Goal: Navigation & Orientation: Find specific page/section

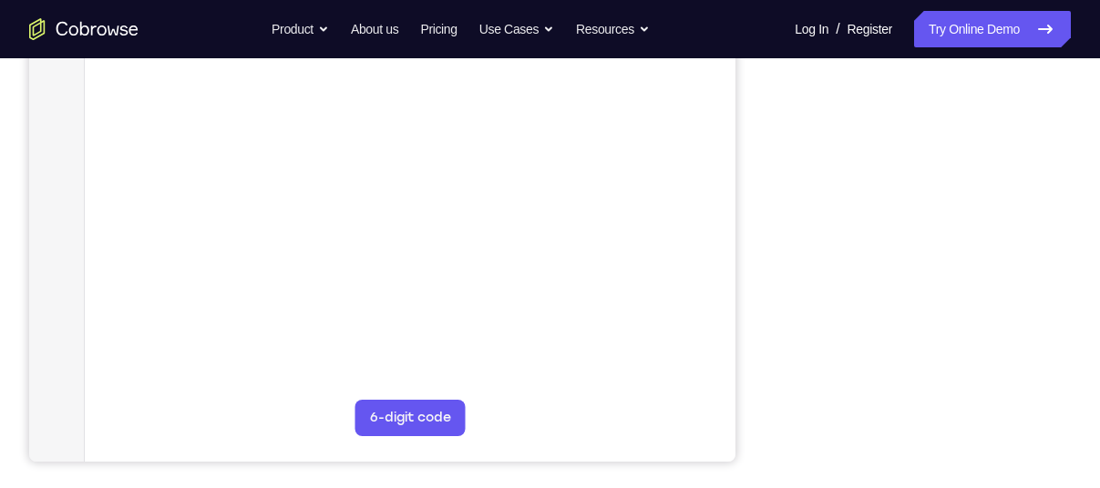
scroll to position [386, 0]
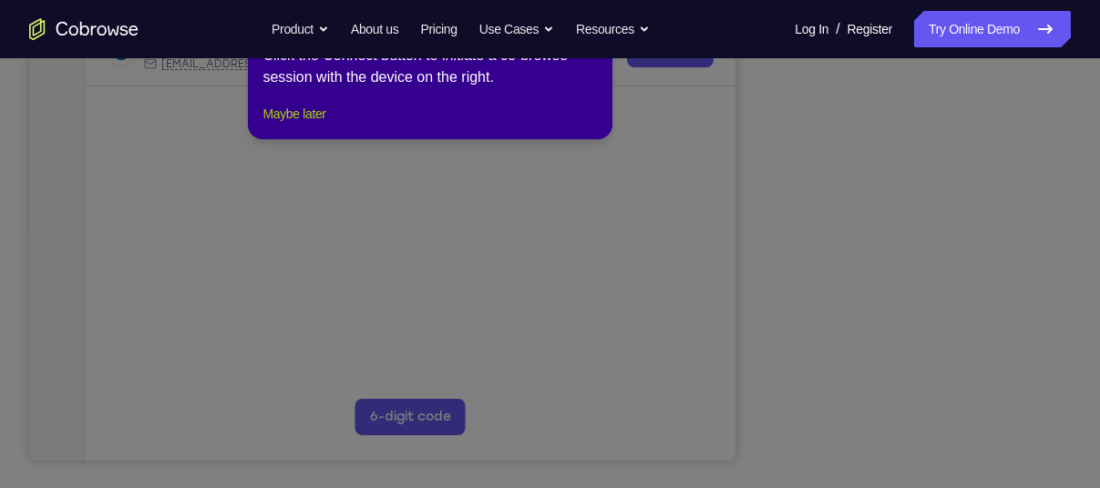
click at [314, 125] on button "Maybe later" at bounding box center [293, 114] width 63 height 22
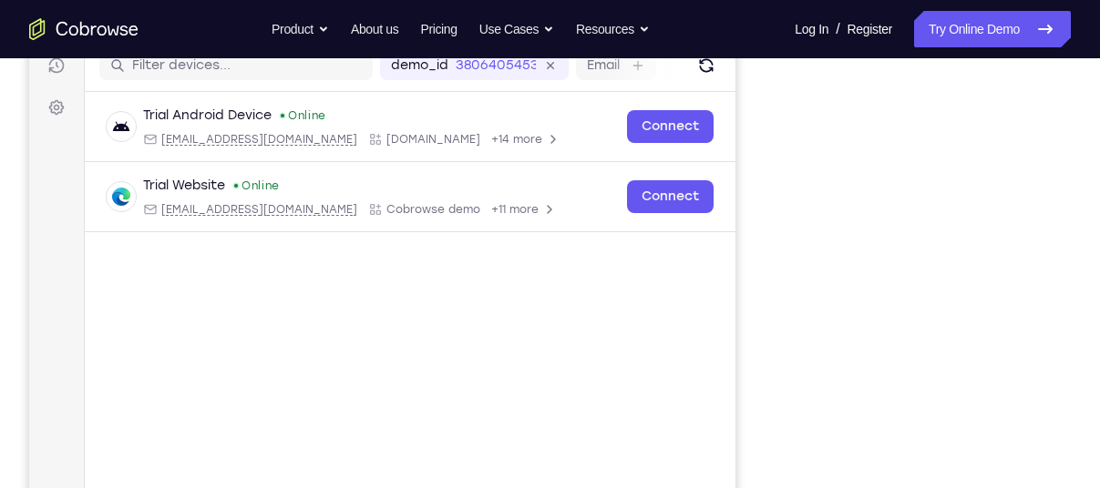
scroll to position [238, 0]
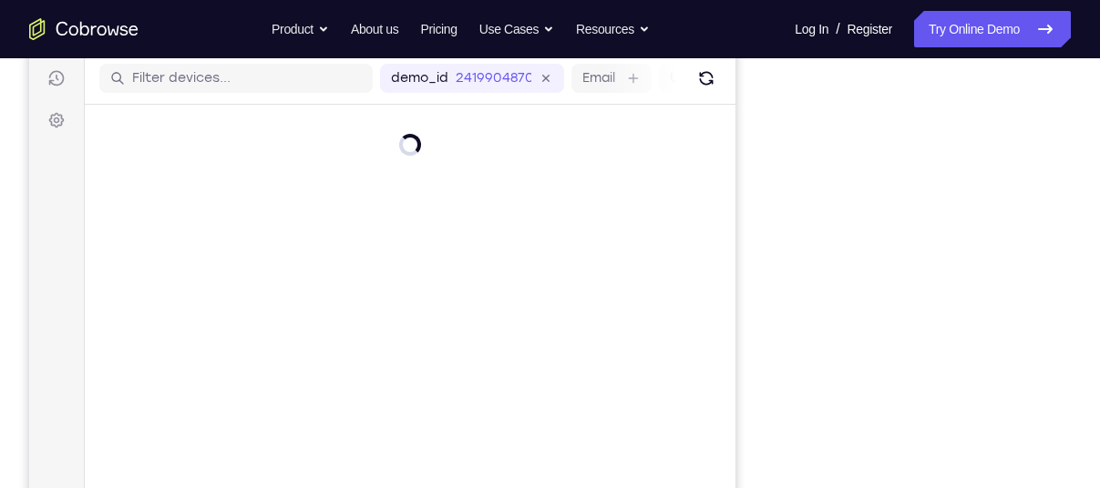
scroll to position [227, 0]
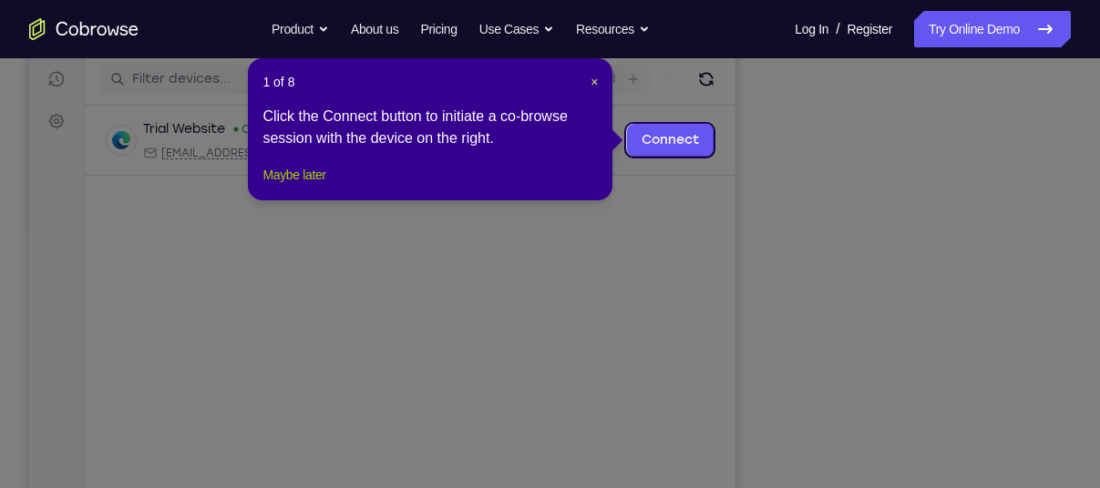
click at [312, 186] on button "Maybe later" at bounding box center [293, 175] width 63 height 22
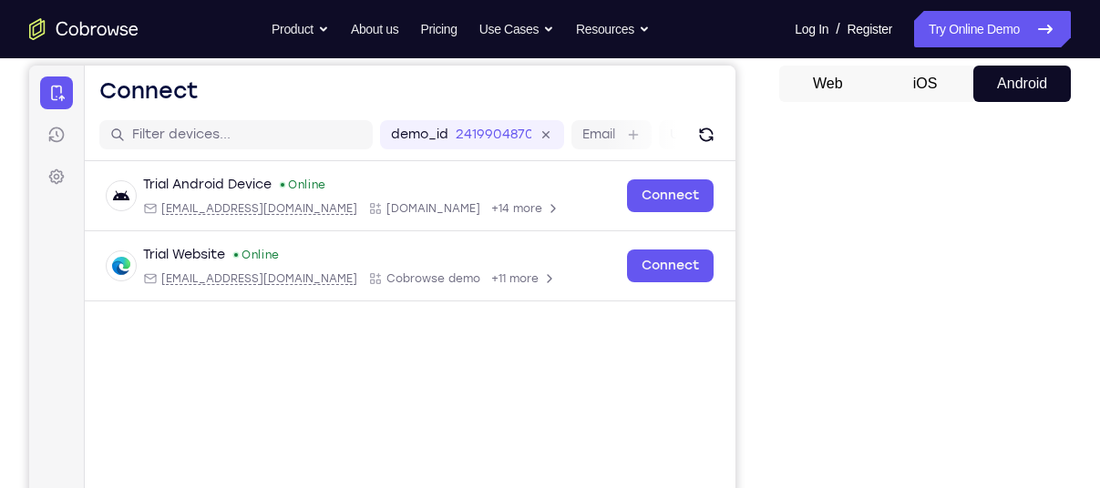
scroll to position [262, 0]
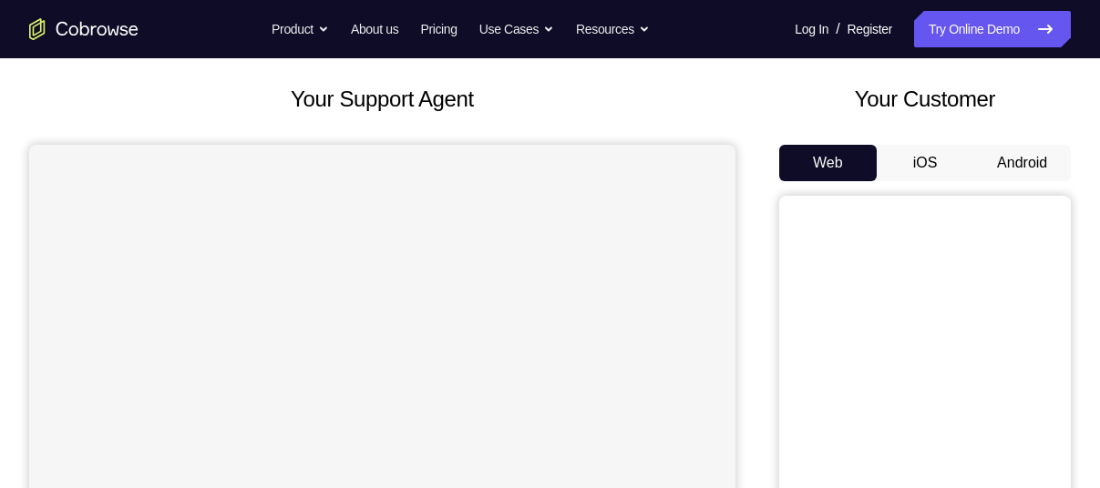
click at [1030, 165] on button "Android" at bounding box center [1022, 163] width 98 height 36
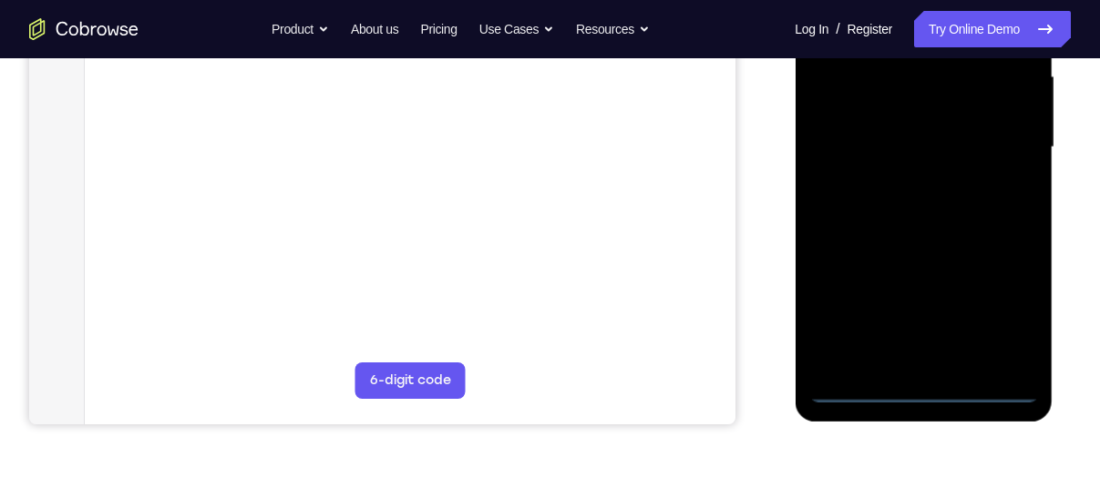
scroll to position [426, 0]
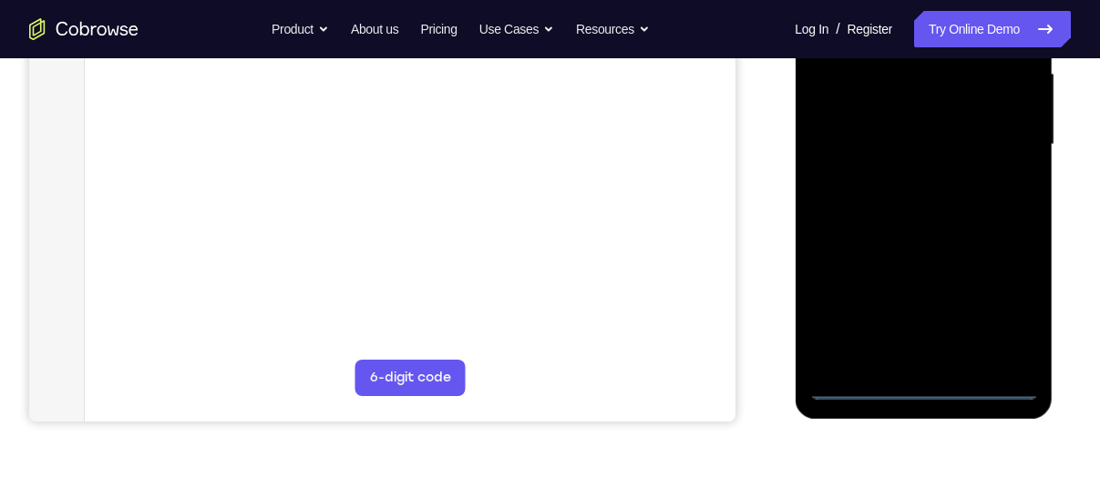
click at [925, 388] on div at bounding box center [923, 145] width 230 height 510
click at [1005, 312] on div at bounding box center [923, 145] width 230 height 510
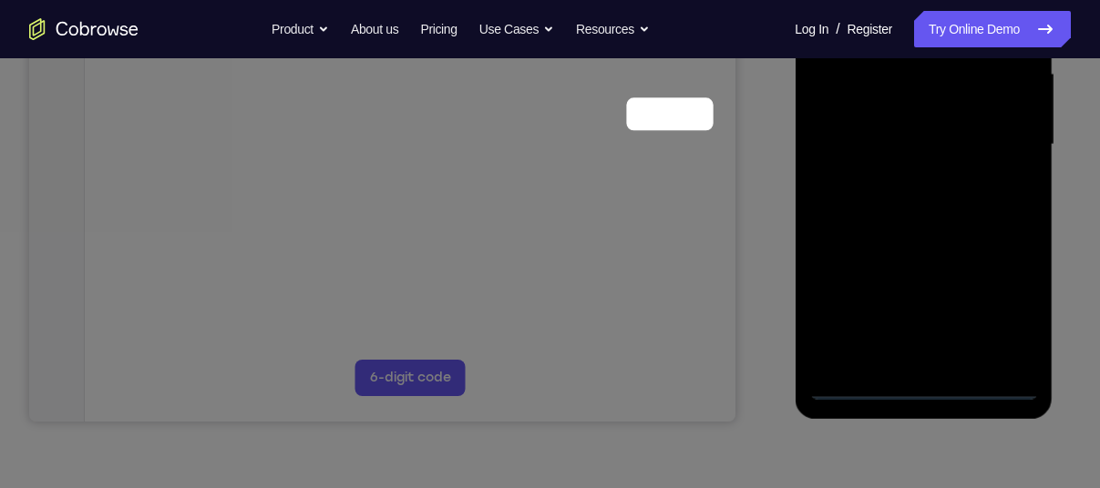
scroll to position [233, 0]
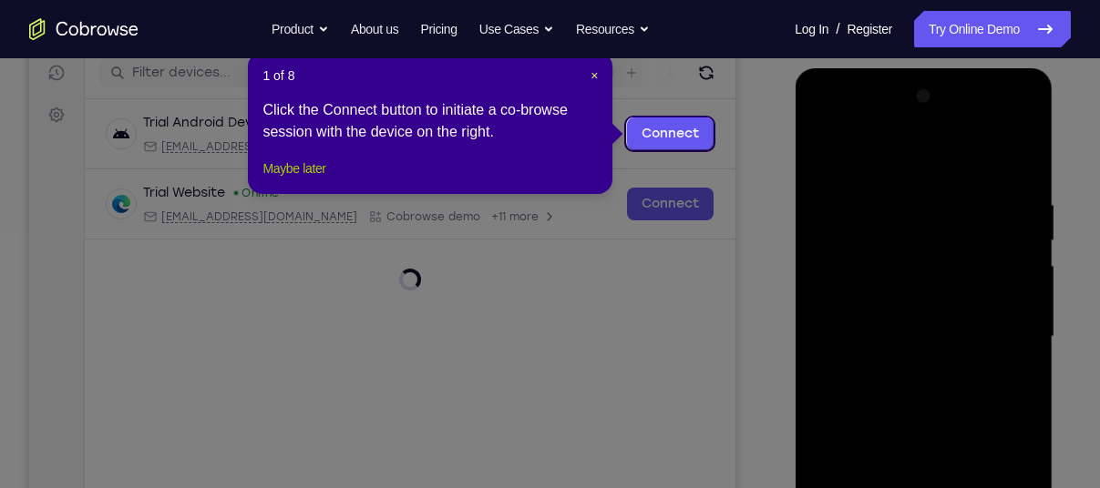
click at [315, 180] on button "Maybe later" at bounding box center [293, 169] width 63 height 22
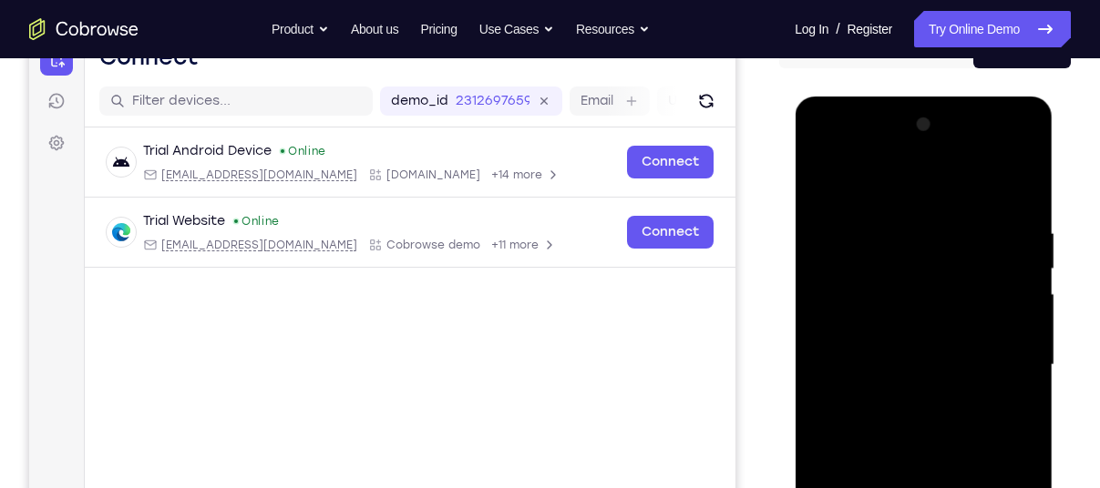
scroll to position [204, 0]
click at [852, 149] on div at bounding box center [923, 366] width 230 height 510
click at [900, 264] on div at bounding box center [923, 366] width 230 height 510
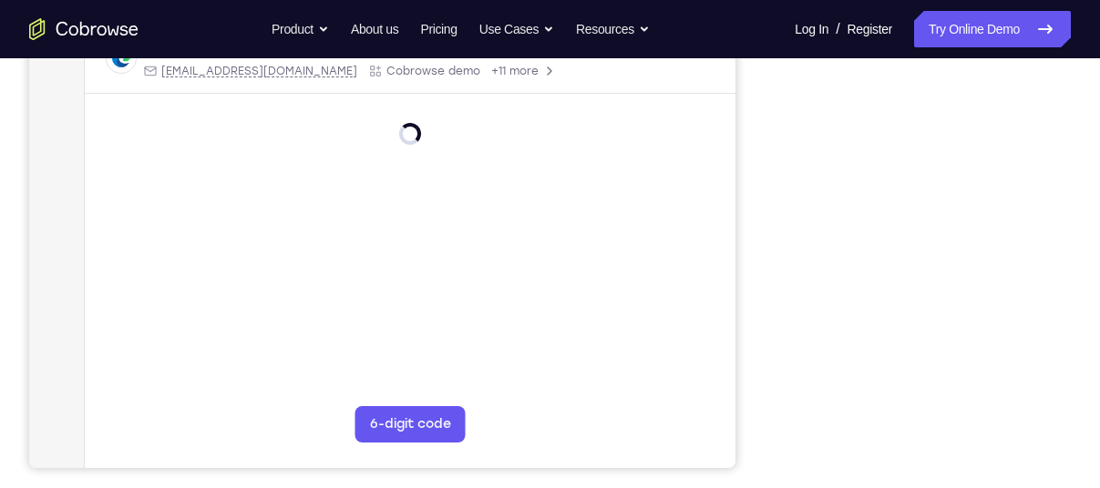
scroll to position [380, 0]
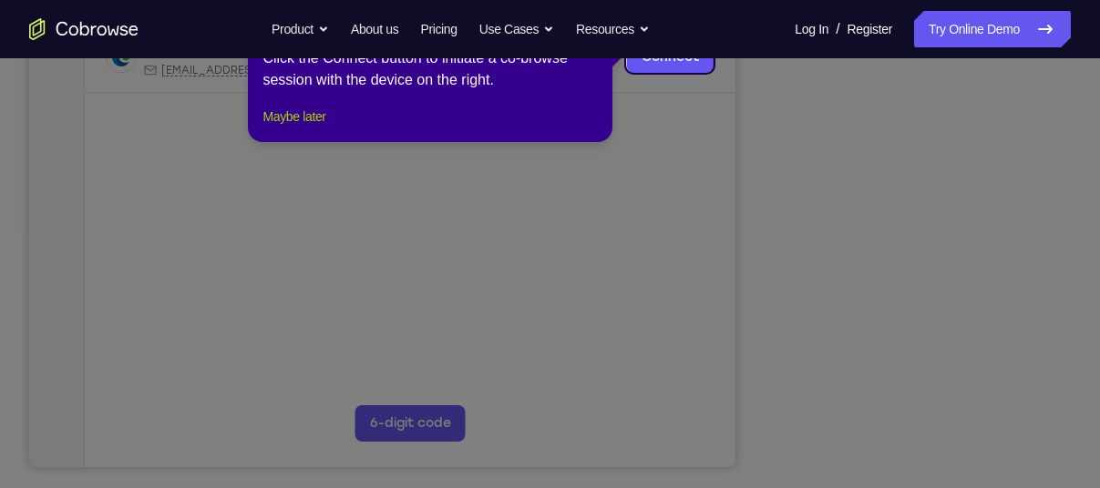
click at [315, 128] on button "Maybe later" at bounding box center [293, 117] width 63 height 22
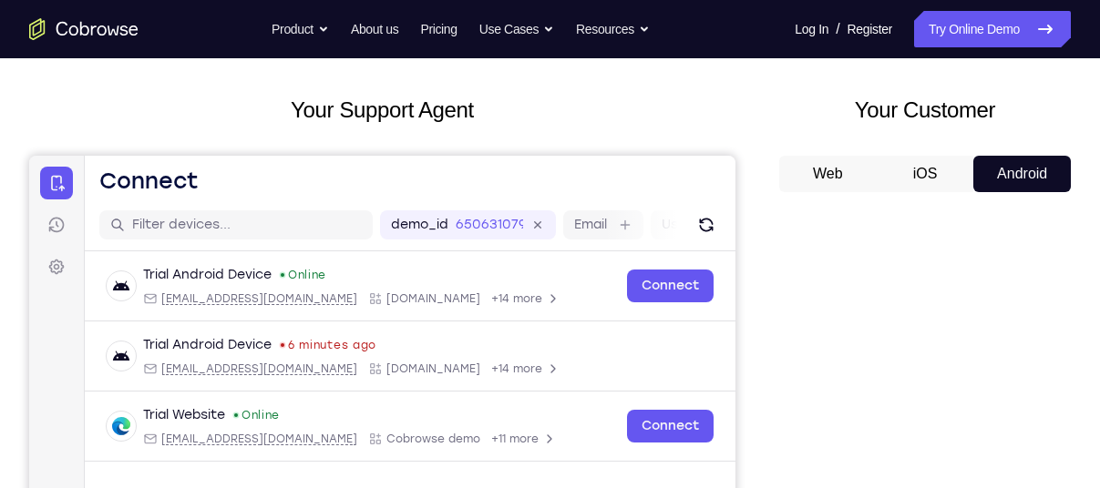
scroll to position [80, 0]
click at [844, 176] on button "Web" at bounding box center [828, 175] width 98 height 36
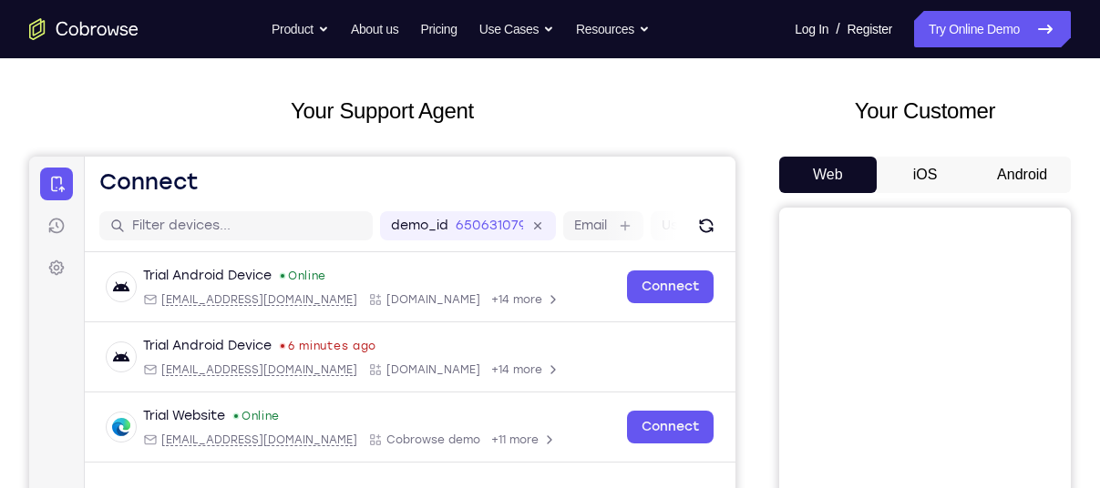
click at [909, 178] on button "iOS" at bounding box center [926, 175] width 98 height 36
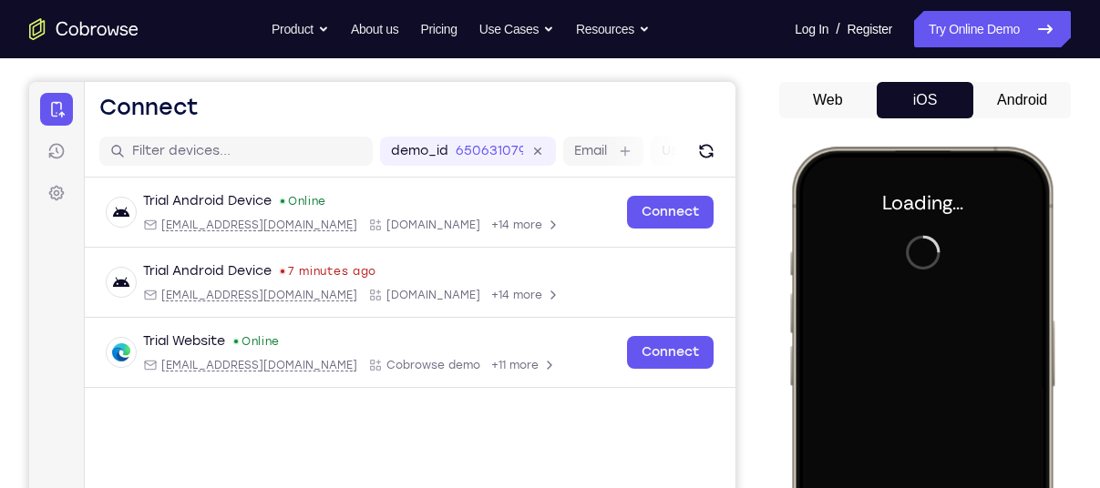
scroll to position [0, 0]
click at [1009, 99] on button "Android" at bounding box center [1022, 100] width 98 height 36
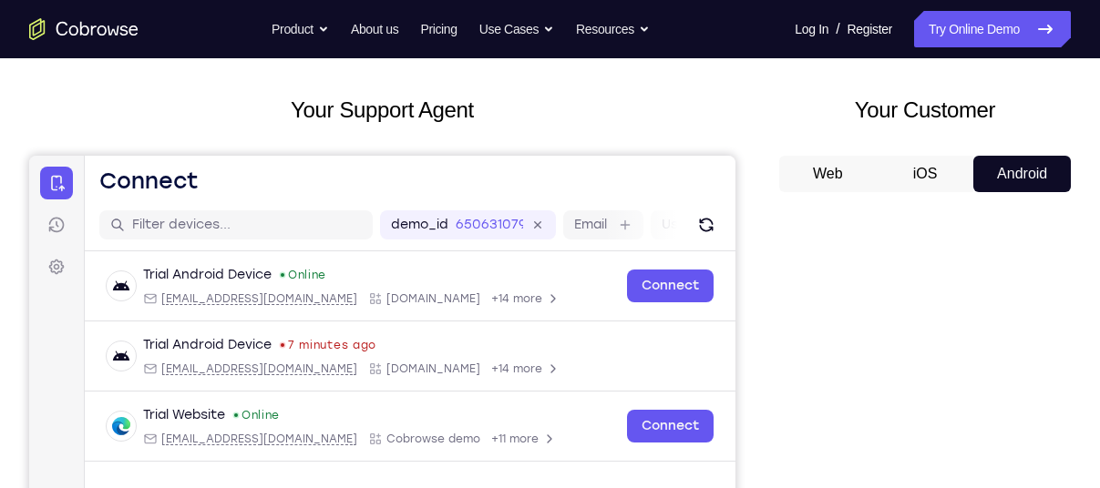
scroll to position [10, 0]
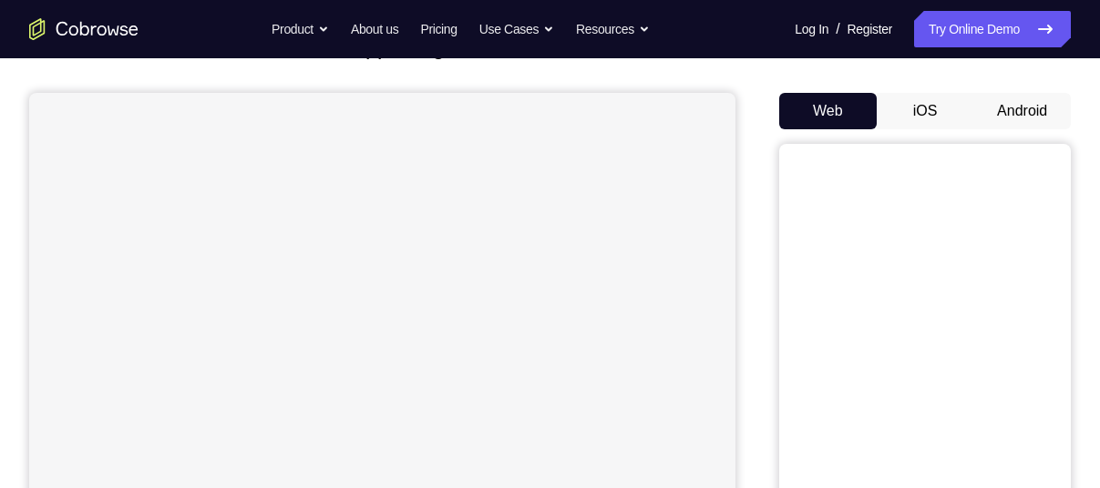
scroll to position [140, 0]
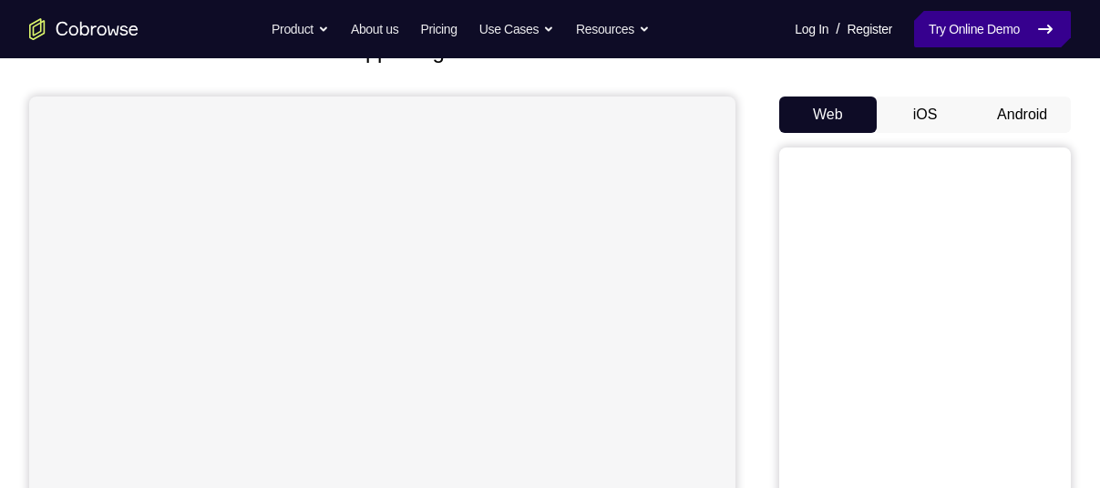
click at [971, 45] on link "Try Online Demo" at bounding box center [992, 29] width 157 height 36
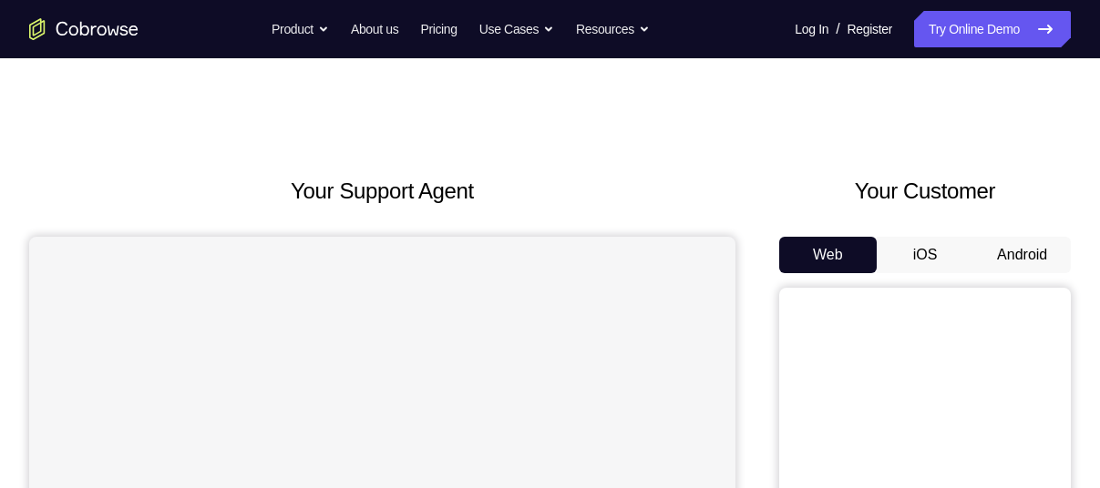
scroll to position [118, 0]
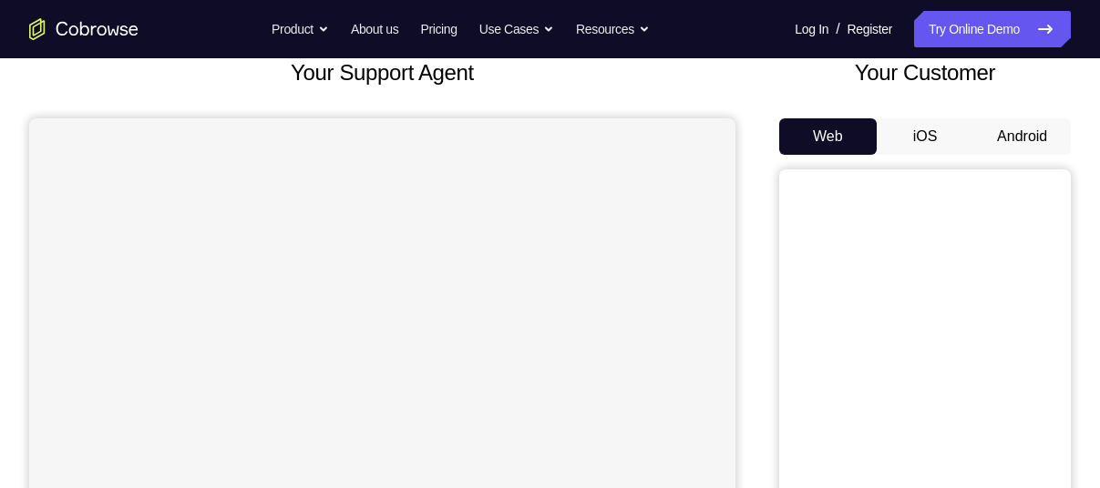
click at [1032, 134] on button "Android" at bounding box center [1022, 136] width 98 height 36
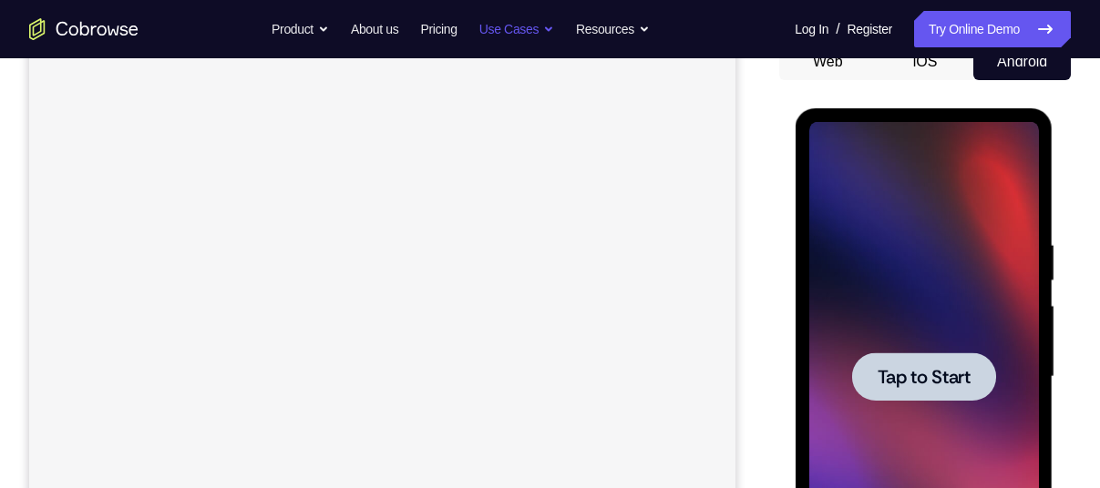
scroll to position [0, 0]
click at [899, 243] on div at bounding box center [923, 377] width 230 height 510
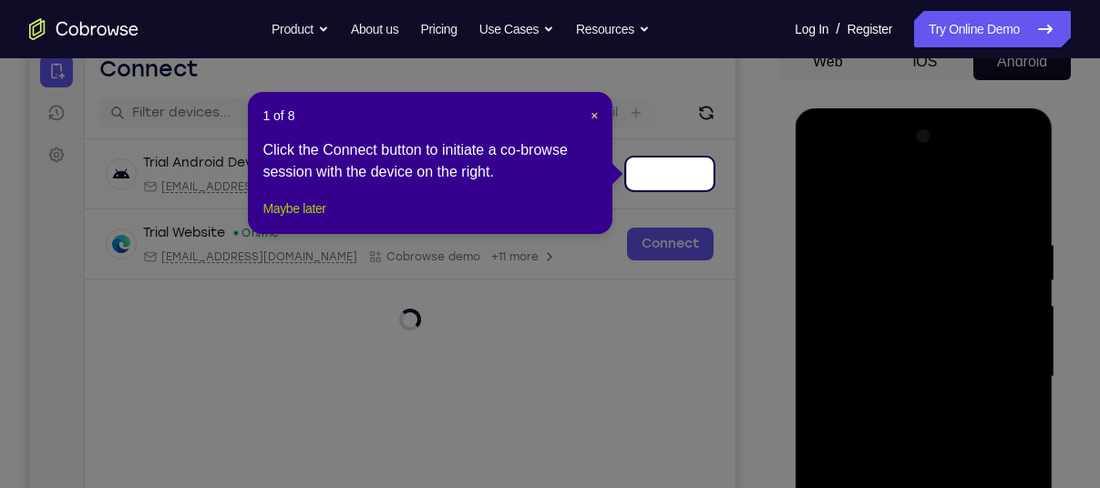
drag, startPoint x: 318, startPoint y: 228, endPoint x: 447, endPoint y: 205, distance: 130.5
click at [318, 220] on button "Maybe later" at bounding box center [293, 209] width 63 height 22
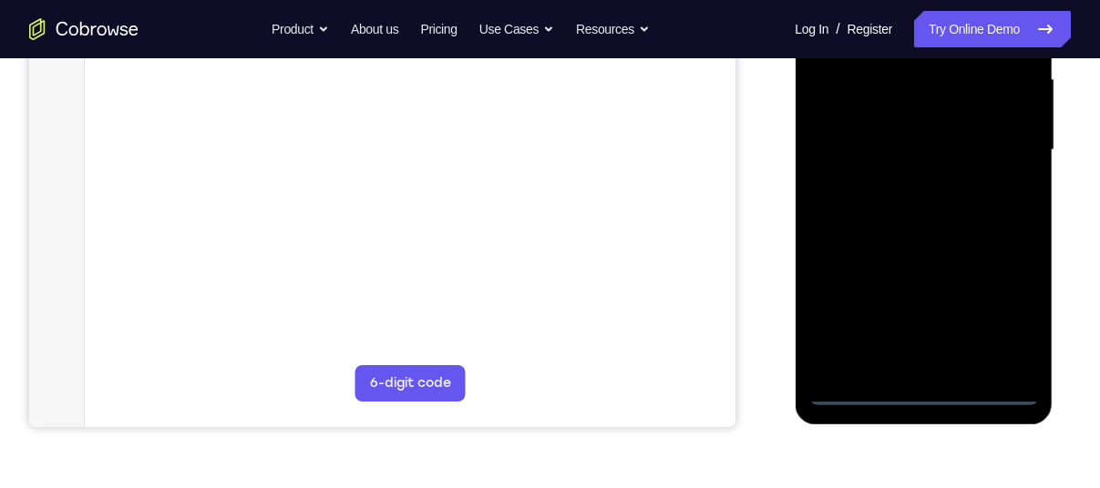
scroll to position [421, 0]
click at [914, 385] on div at bounding box center [923, 149] width 230 height 510
click at [1000, 314] on div at bounding box center [923, 149] width 230 height 510
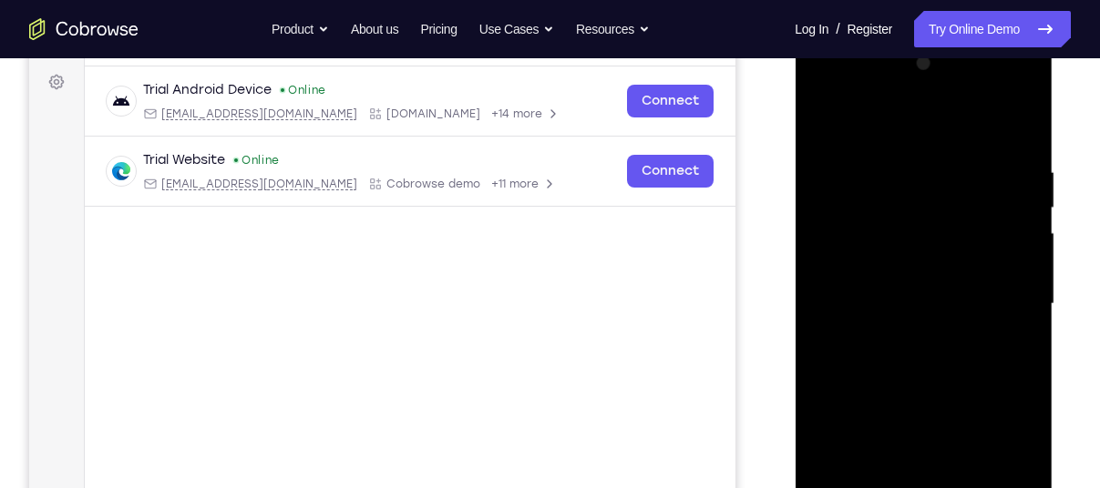
scroll to position [247, 0]
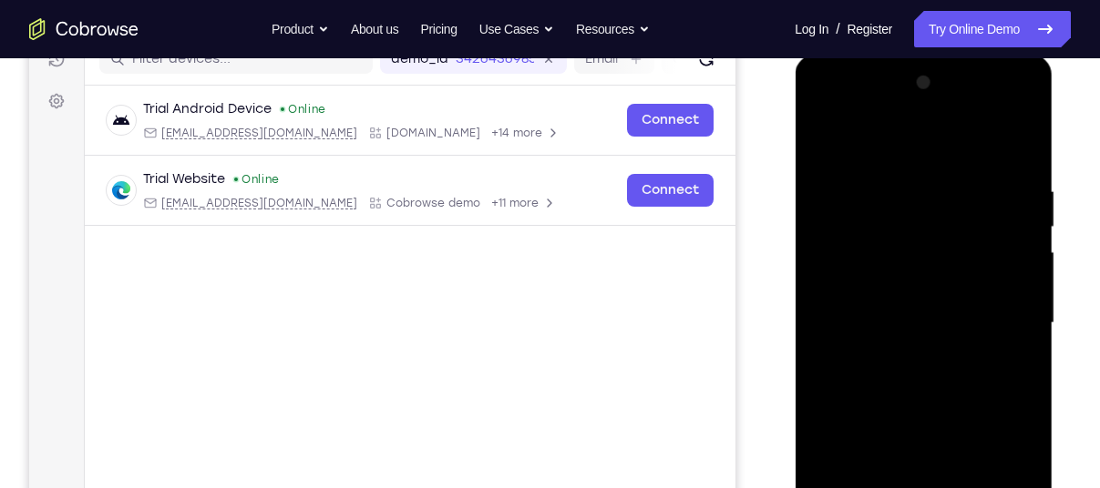
click at [862, 115] on div at bounding box center [923, 323] width 230 height 510
click at [927, 218] on div at bounding box center [923, 323] width 230 height 510
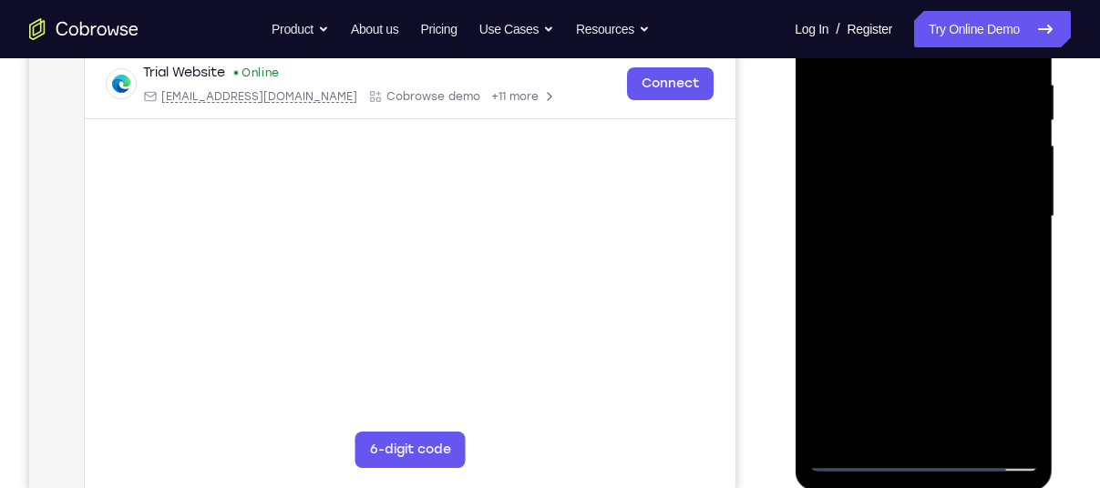
scroll to position [362, 0]
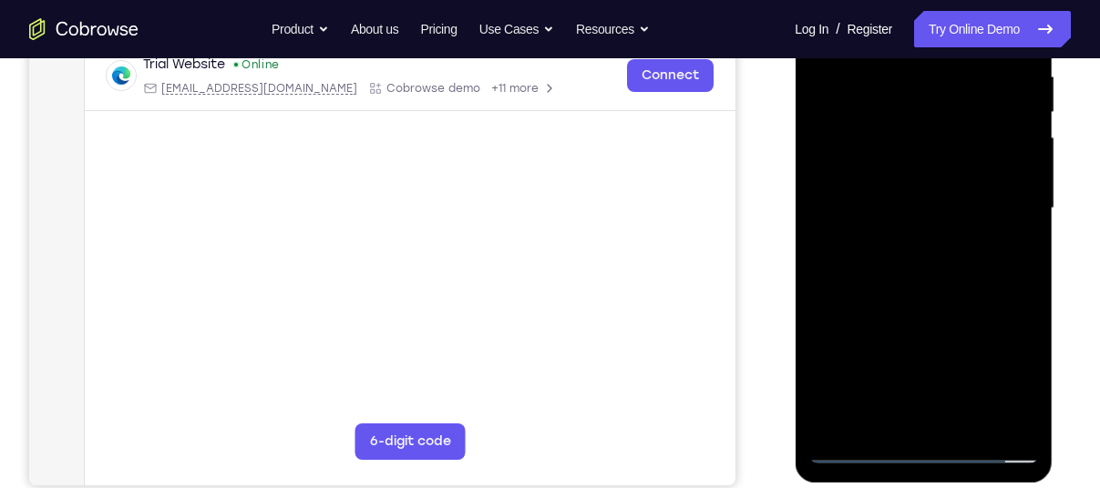
click at [923, 377] on div at bounding box center [923, 209] width 230 height 510
click at [856, 450] on div at bounding box center [923, 209] width 230 height 510
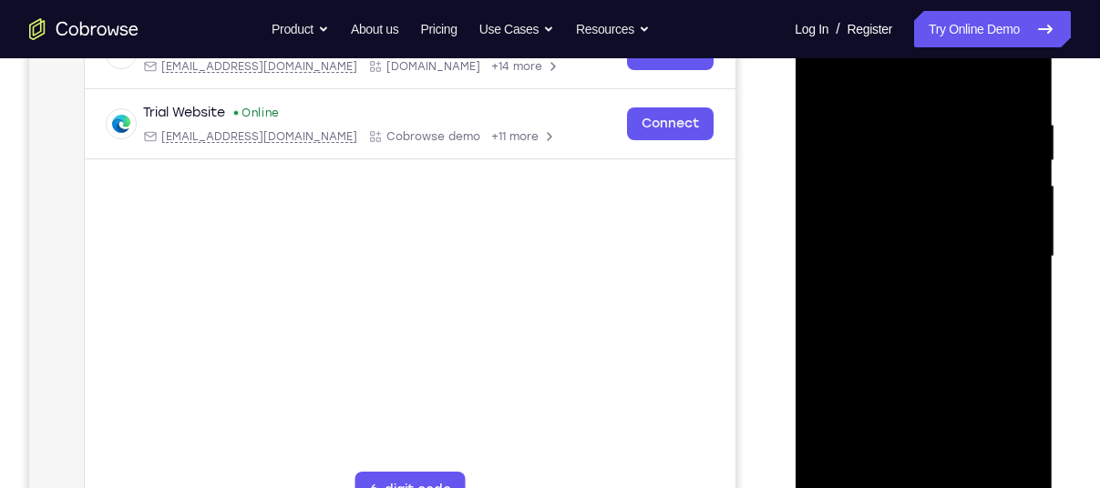
click at [921, 175] on div at bounding box center [923, 257] width 230 height 510
click at [939, 321] on div at bounding box center [923, 257] width 230 height 510
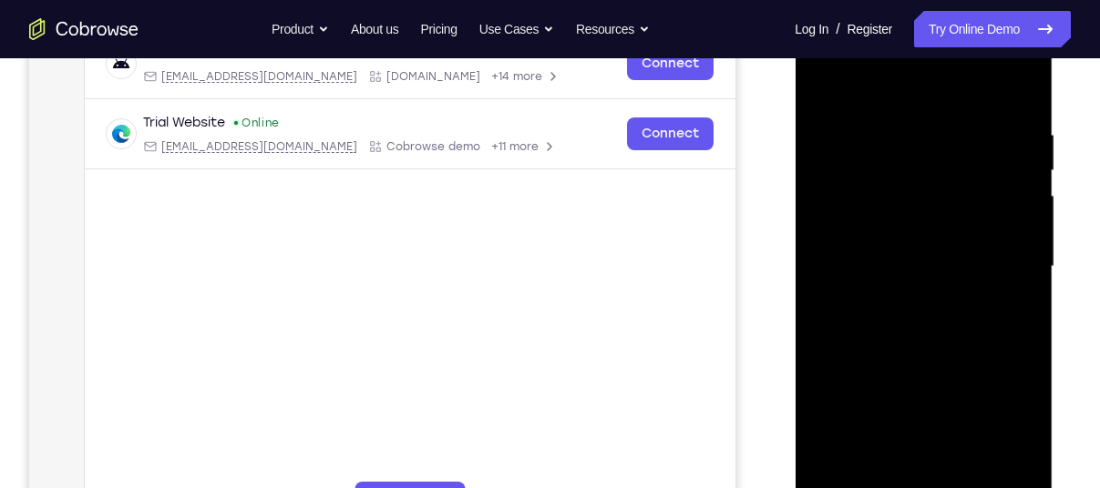
scroll to position [324, 0]
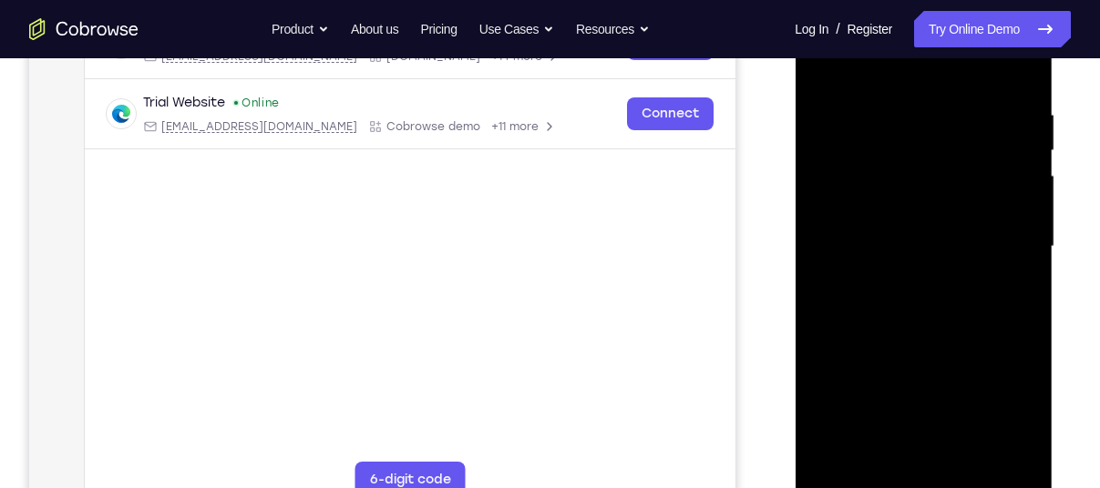
click at [1029, 80] on div at bounding box center [923, 247] width 230 height 510
click at [930, 275] on div at bounding box center [923, 247] width 230 height 510
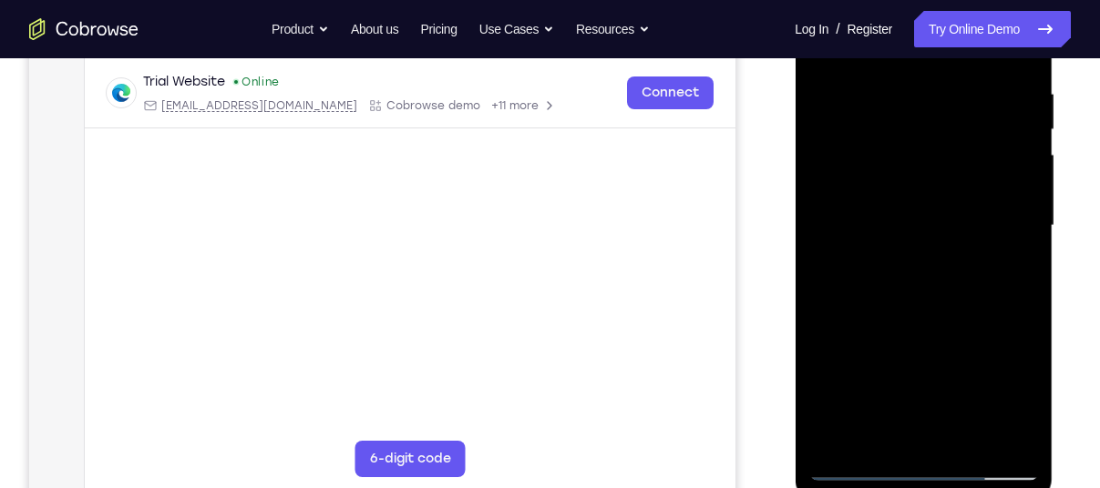
scroll to position [347, 0]
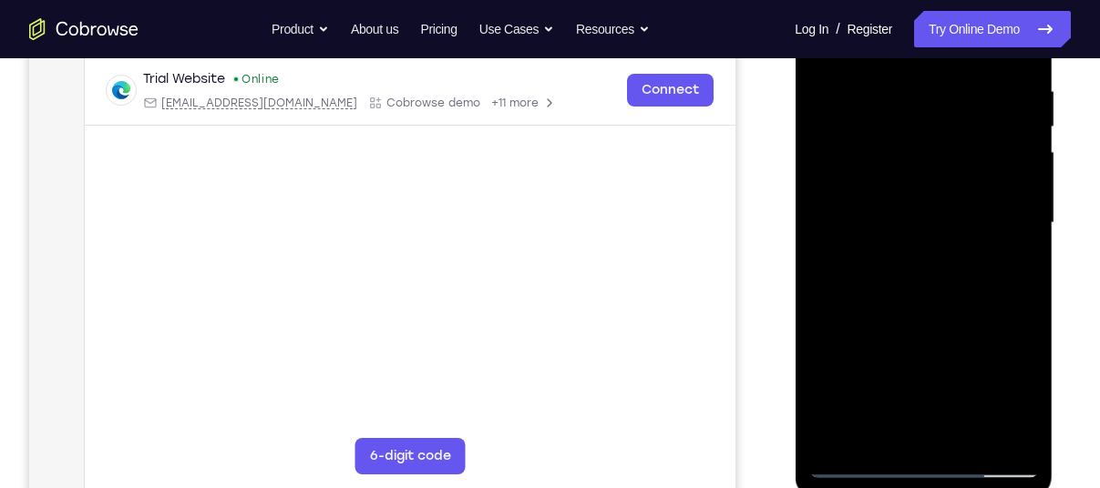
click at [967, 436] on div at bounding box center [923, 223] width 230 height 510
click at [920, 313] on div at bounding box center [923, 223] width 230 height 510
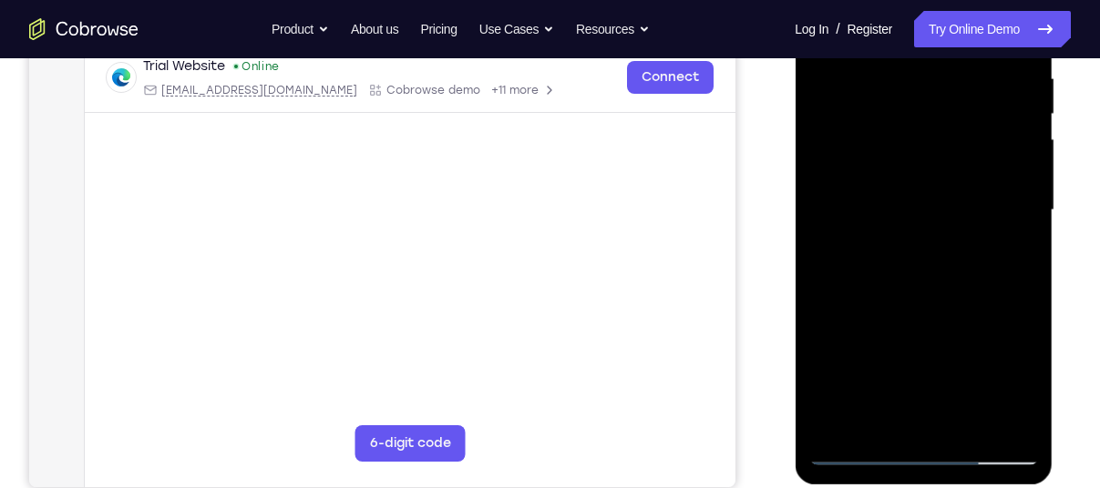
scroll to position [358, 0]
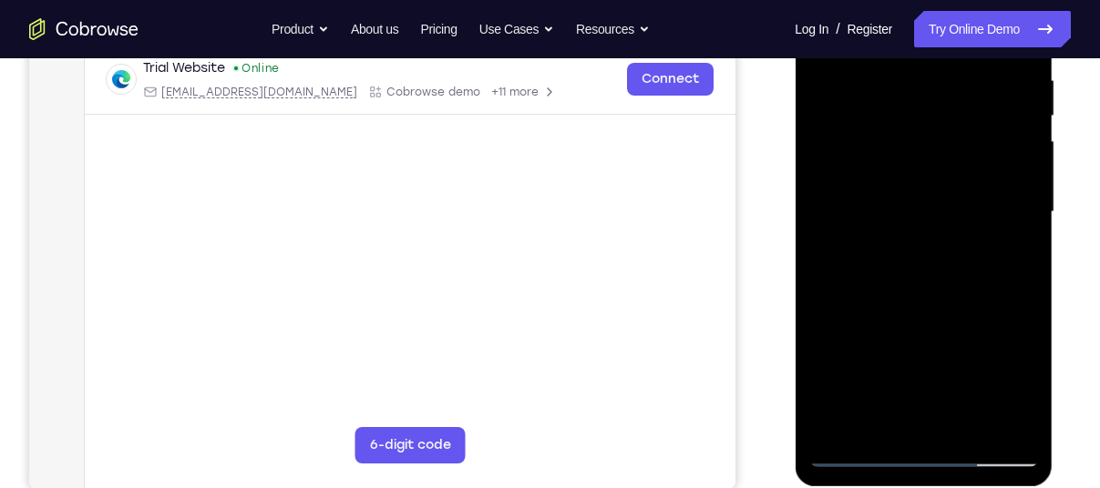
click at [828, 207] on div at bounding box center [923, 212] width 230 height 510
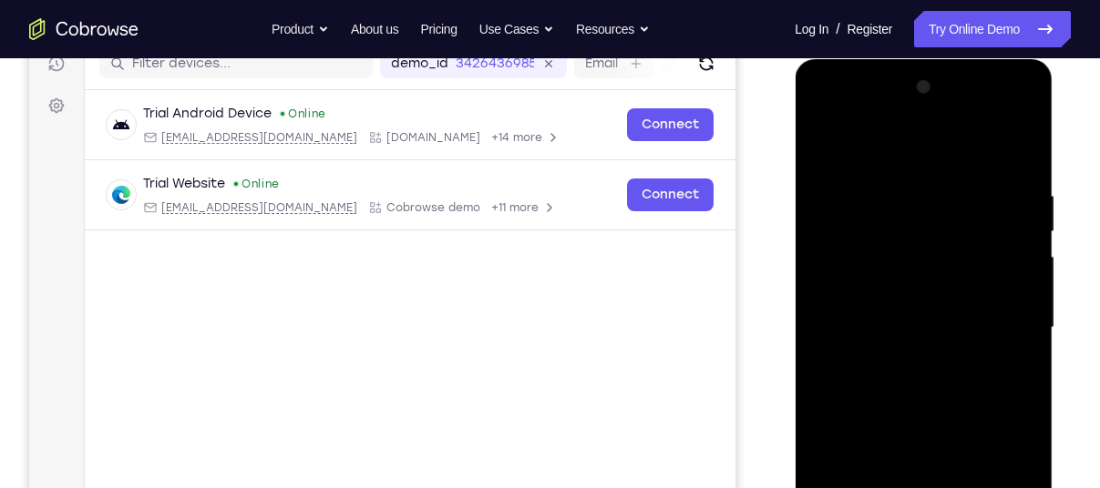
scroll to position [239, 0]
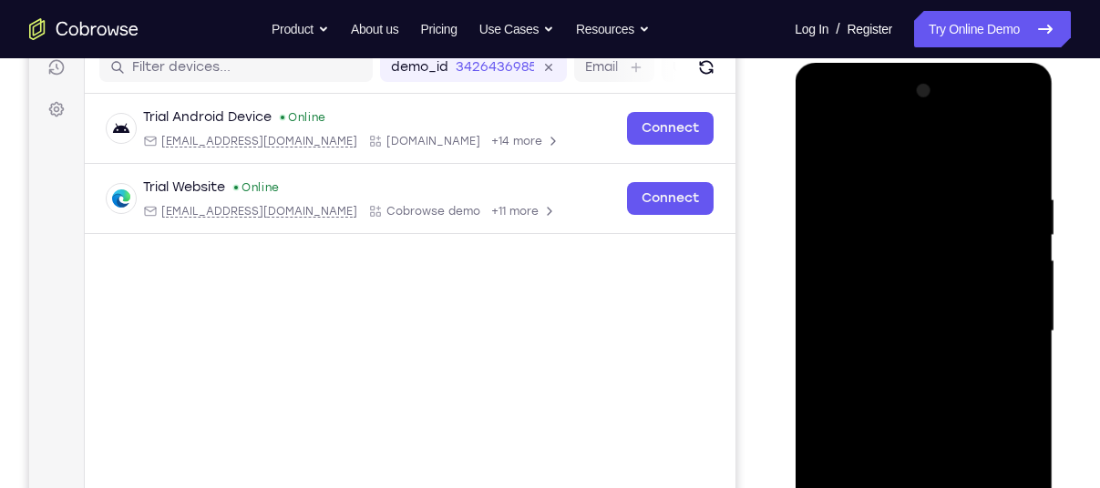
click at [899, 143] on div at bounding box center [923, 332] width 230 height 510
click at [826, 147] on div at bounding box center [923, 332] width 230 height 510
click at [822, 152] on div at bounding box center [923, 332] width 230 height 510
click at [821, 147] on div at bounding box center [923, 332] width 230 height 510
click at [892, 193] on div at bounding box center [923, 332] width 230 height 510
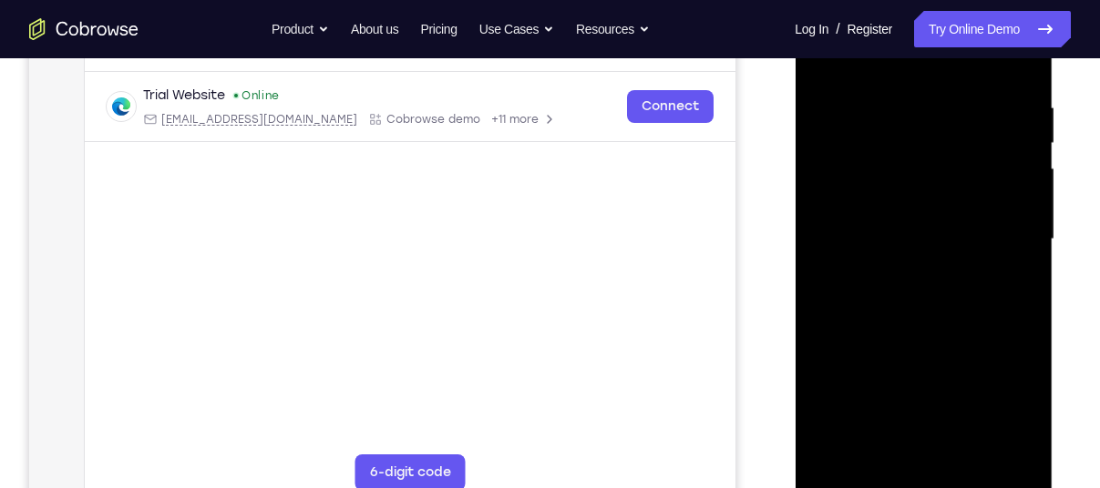
scroll to position [332, 0]
click at [903, 443] on div at bounding box center [923, 239] width 230 height 510
click at [1020, 442] on div at bounding box center [923, 239] width 230 height 510
click at [950, 231] on div at bounding box center [923, 239] width 230 height 510
click at [829, 329] on div at bounding box center [923, 239] width 230 height 510
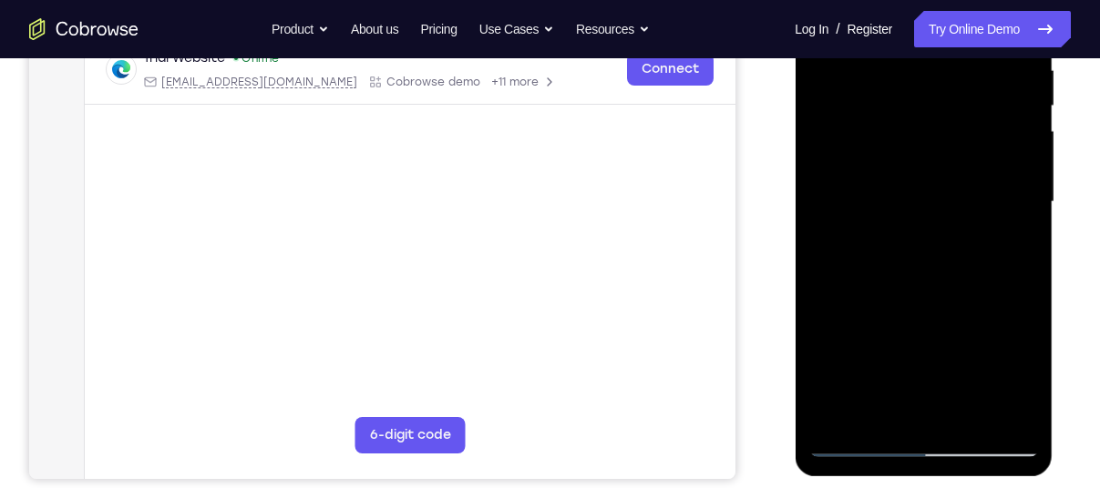
scroll to position [369, 0]
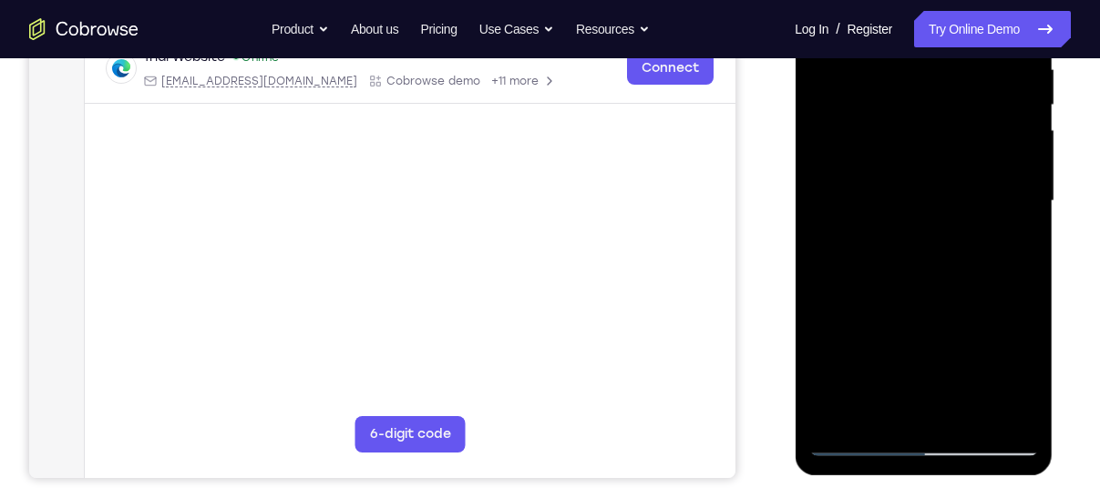
click at [1016, 407] on div at bounding box center [923, 201] width 230 height 510
click at [996, 225] on div at bounding box center [923, 201] width 230 height 510
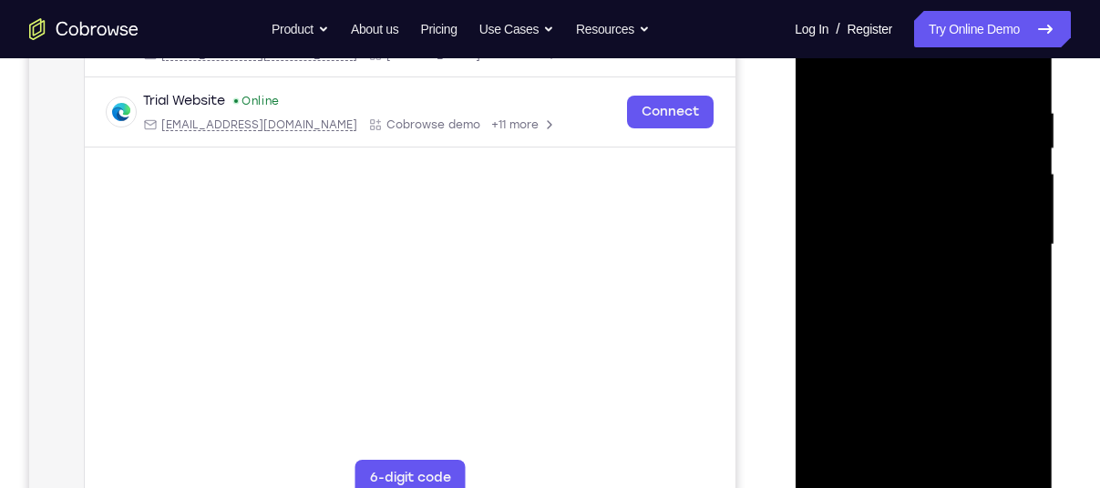
scroll to position [304, 0]
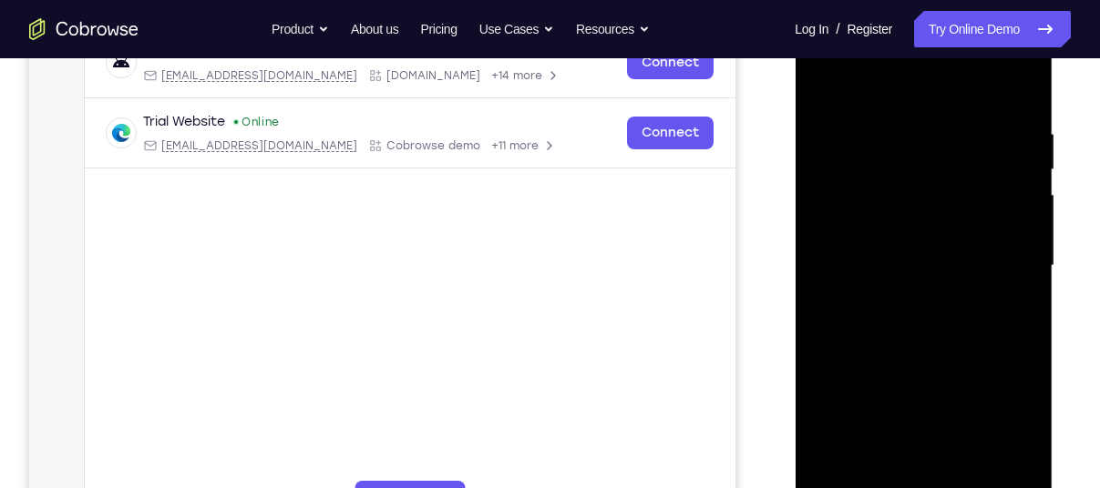
click at [1001, 244] on div at bounding box center [923, 266] width 230 height 510
click at [1021, 212] on div at bounding box center [923, 266] width 230 height 510
click at [1009, 209] on div at bounding box center [923, 266] width 230 height 510
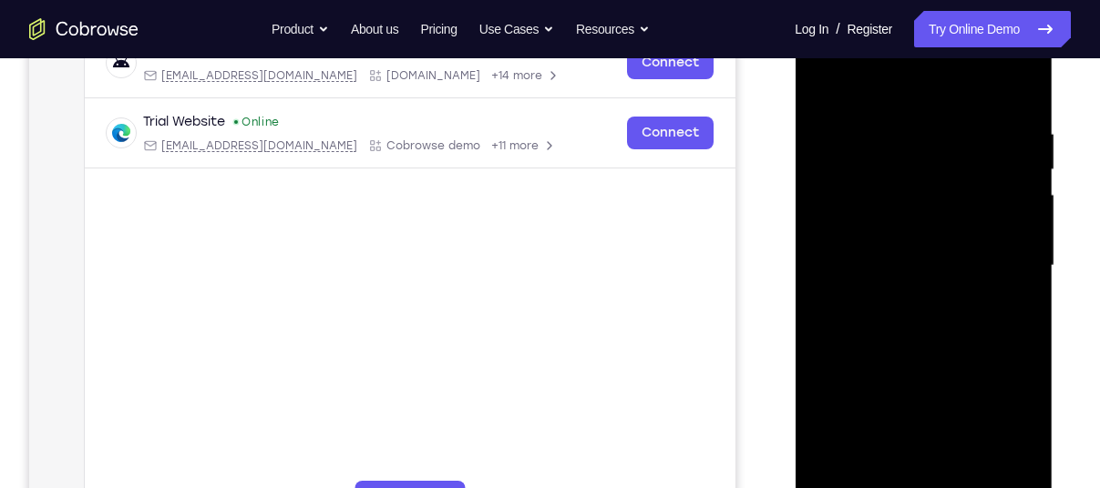
click at [1009, 209] on div at bounding box center [923, 266] width 230 height 510
click at [1018, 240] on div at bounding box center [923, 266] width 230 height 510
click at [1023, 240] on div at bounding box center [923, 266] width 230 height 510
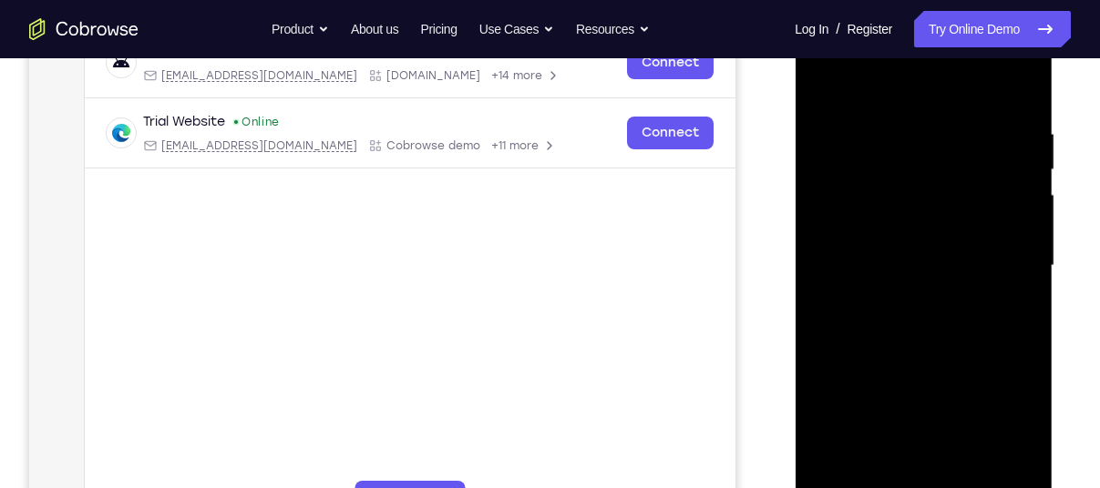
click at [1023, 240] on div at bounding box center [923, 266] width 230 height 510
click at [1014, 281] on div at bounding box center [923, 266] width 230 height 510
click at [1029, 248] on div at bounding box center [923, 266] width 230 height 510
click at [1025, 274] on div at bounding box center [923, 266] width 230 height 510
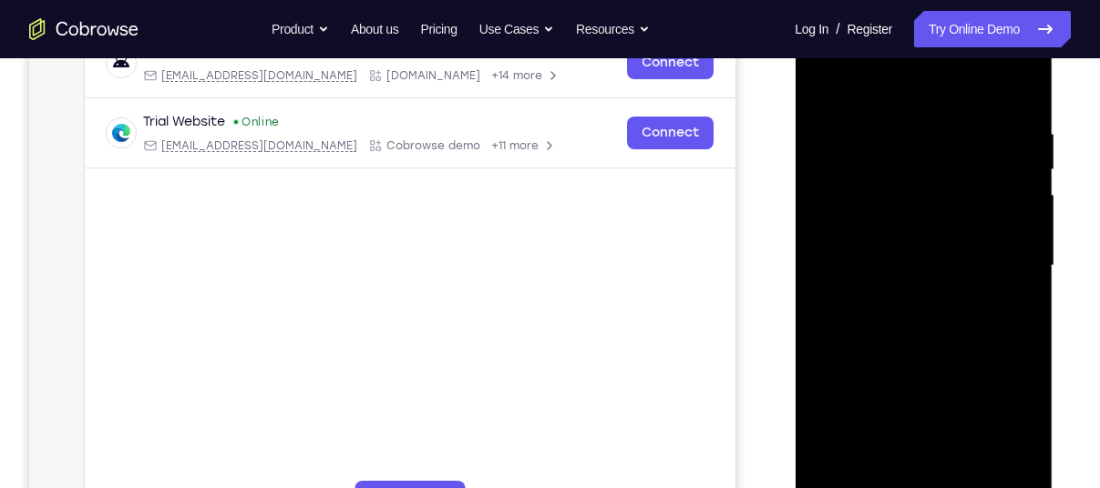
click at [1025, 274] on div at bounding box center [923, 266] width 230 height 510
click at [1020, 92] on div at bounding box center [923, 266] width 230 height 510
click at [832, 480] on div at bounding box center [923, 266] width 230 height 510
click at [835, 477] on div at bounding box center [923, 266] width 230 height 510
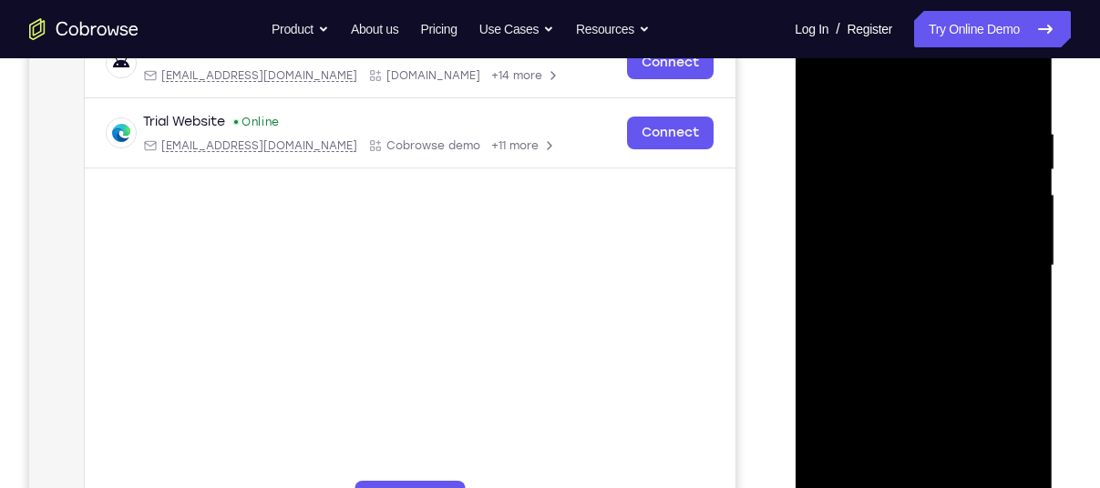
click at [835, 477] on div at bounding box center [923, 266] width 230 height 510
drag, startPoint x: 945, startPoint y: 200, endPoint x: 943, endPoint y: 504, distance: 303.5
click at [943, 488] on div at bounding box center [923, 266] width 230 height 510
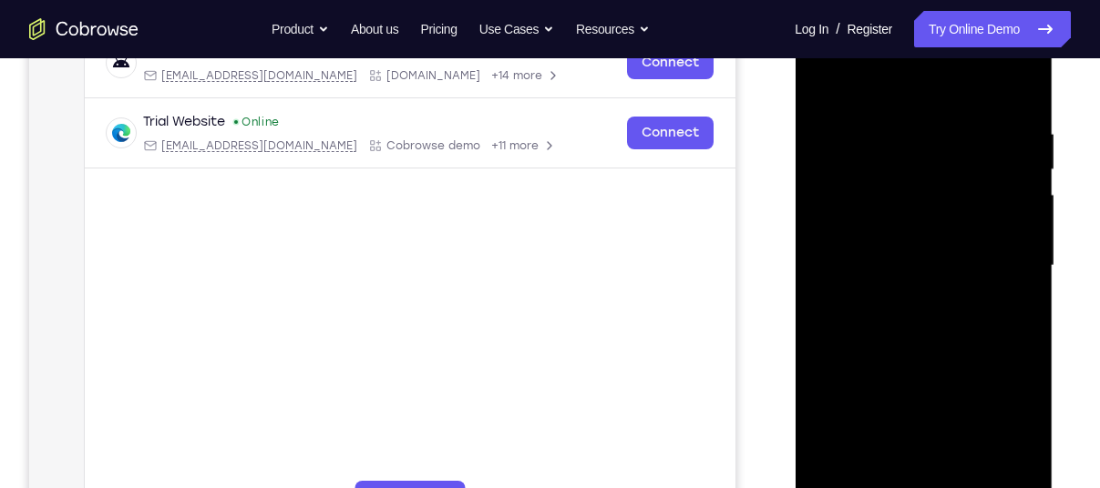
click at [890, 132] on div at bounding box center [923, 266] width 230 height 510
click at [1016, 289] on div at bounding box center [923, 266] width 230 height 510
click at [1022, 269] on div at bounding box center [923, 266] width 230 height 510
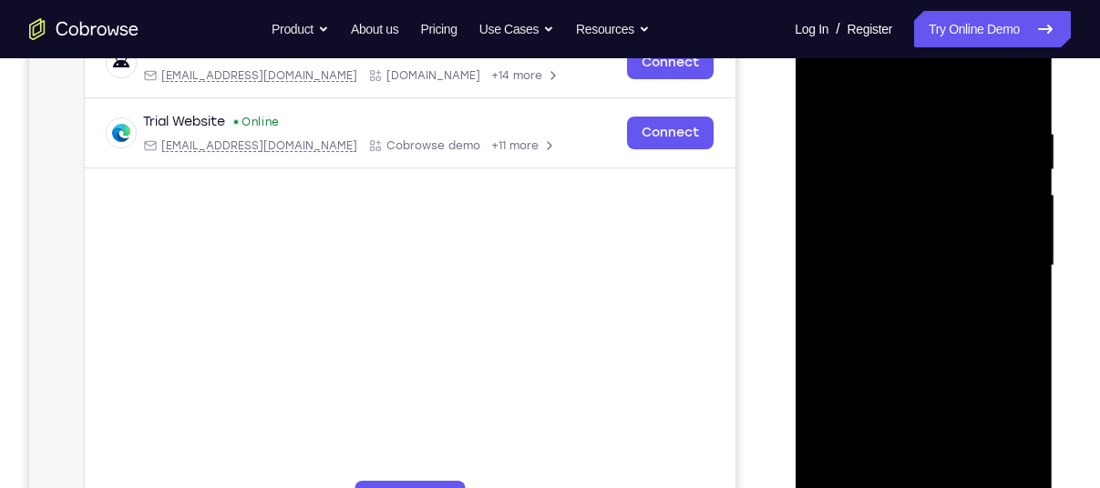
click at [1022, 269] on div at bounding box center [923, 266] width 230 height 510
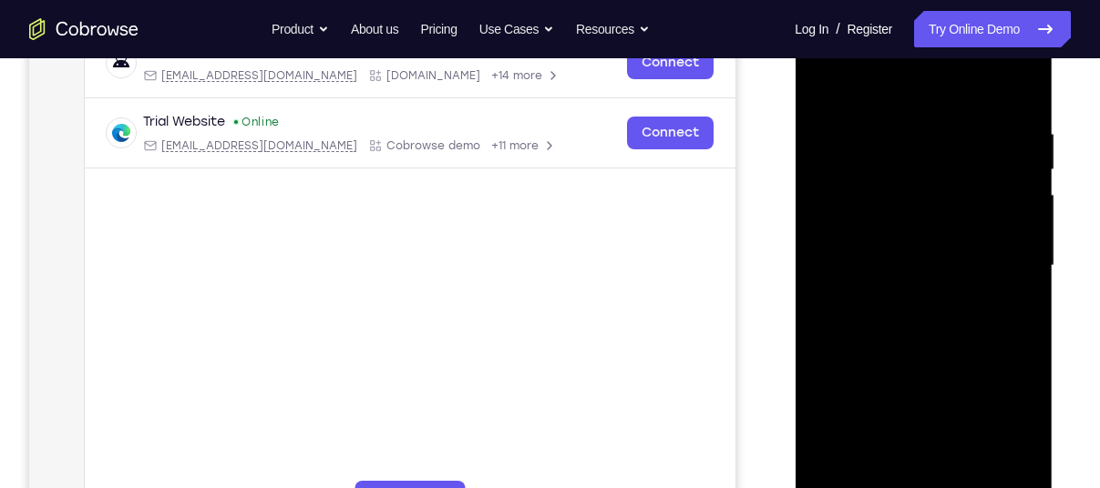
click at [1022, 269] on div at bounding box center [923, 266] width 230 height 510
click at [825, 272] on div at bounding box center [923, 266] width 230 height 510
click at [838, 91] on div at bounding box center [923, 266] width 230 height 510
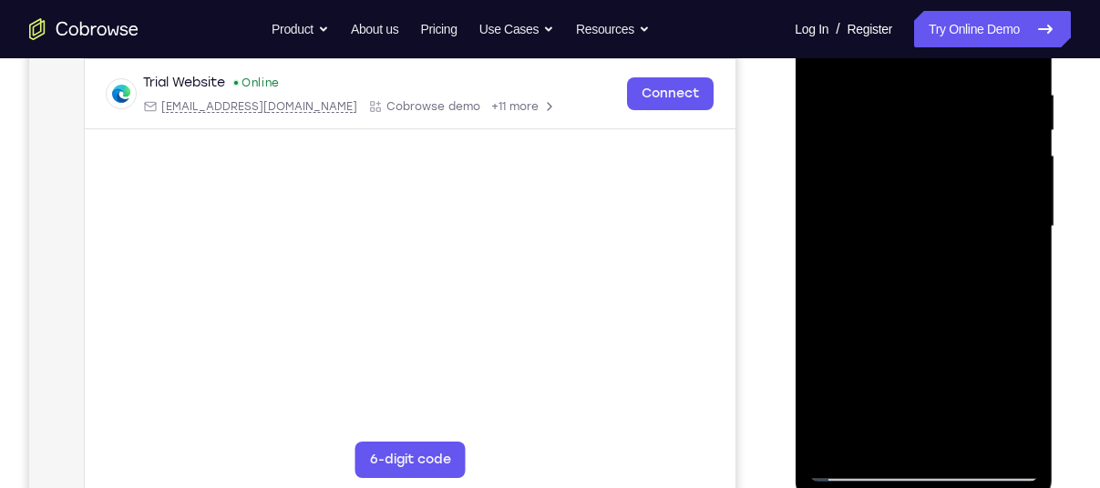
scroll to position [346, 0]
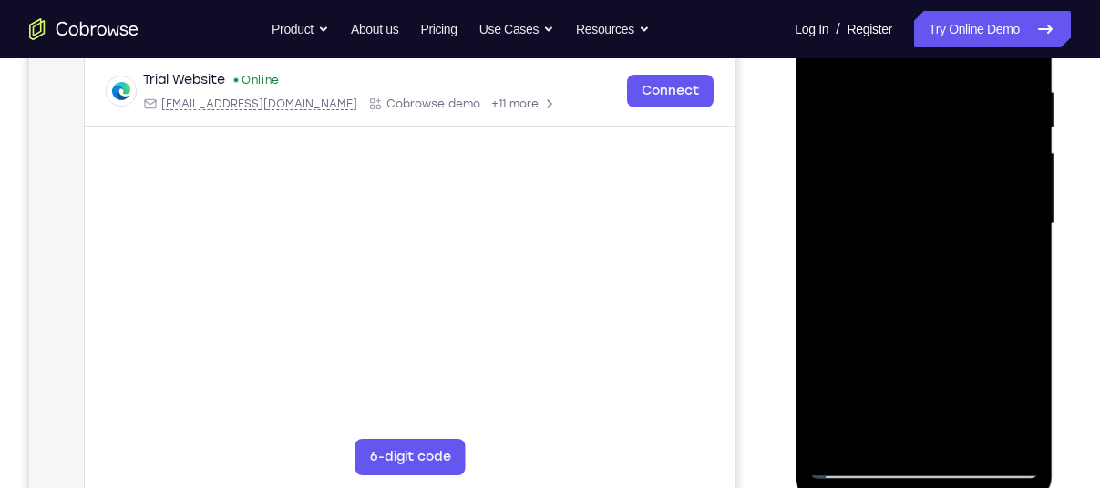
click at [858, 370] on div at bounding box center [923, 224] width 230 height 510
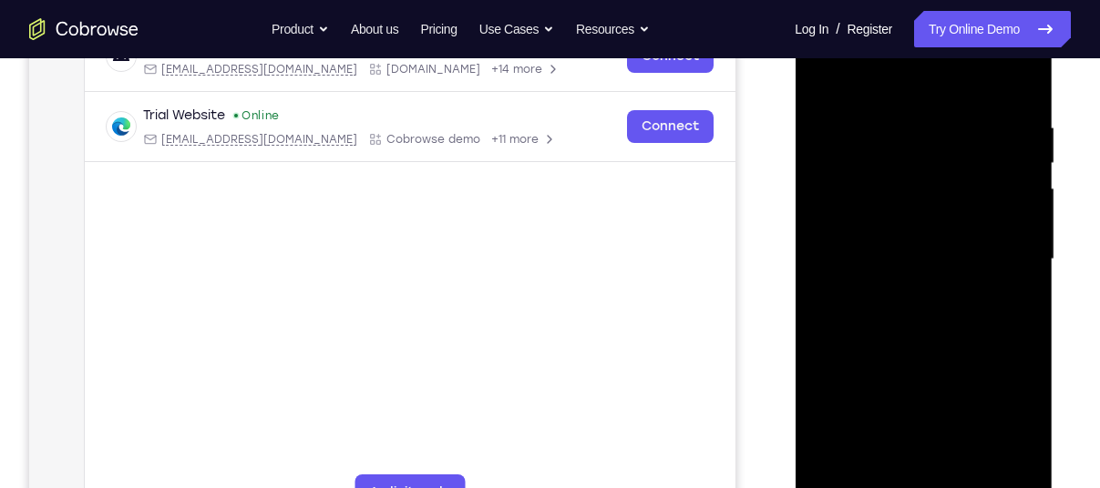
scroll to position [310, 0]
click at [827, 65] on div at bounding box center [923, 260] width 230 height 510
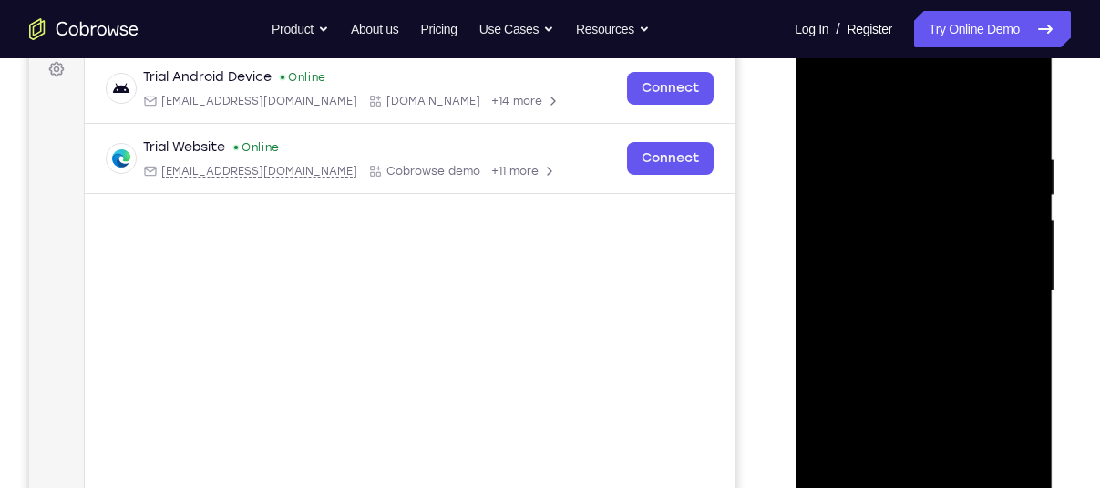
scroll to position [273, 0]
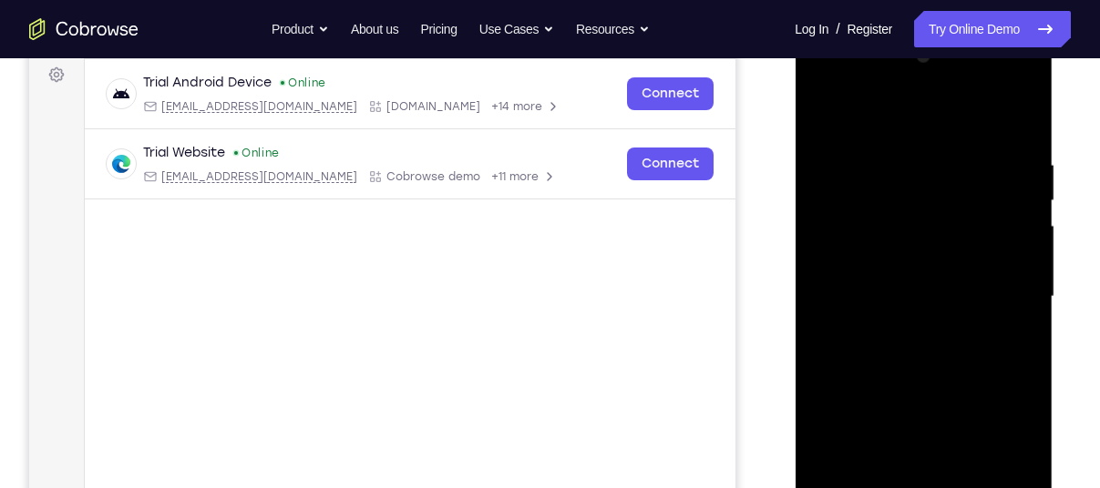
click at [827, 114] on div at bounding box center [923, 297] width 230 height 510
click at [1018, 261] on div at bounding box center [923, 297] width 230 height 510
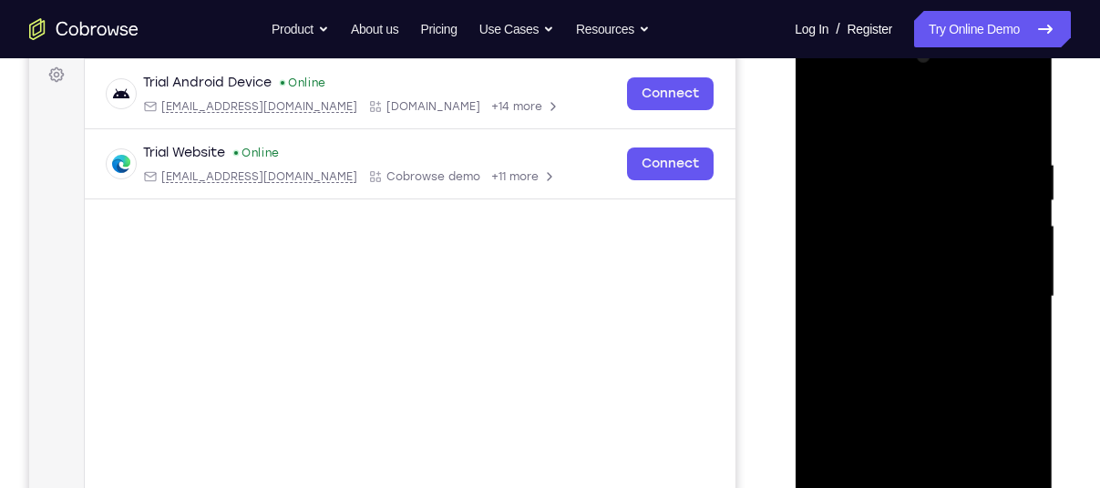
click at [1018, 261] on div at bounding box center [923, 297] width 230 height 510
